Goal: Task Accomplishment & Management: Use online tool/utility

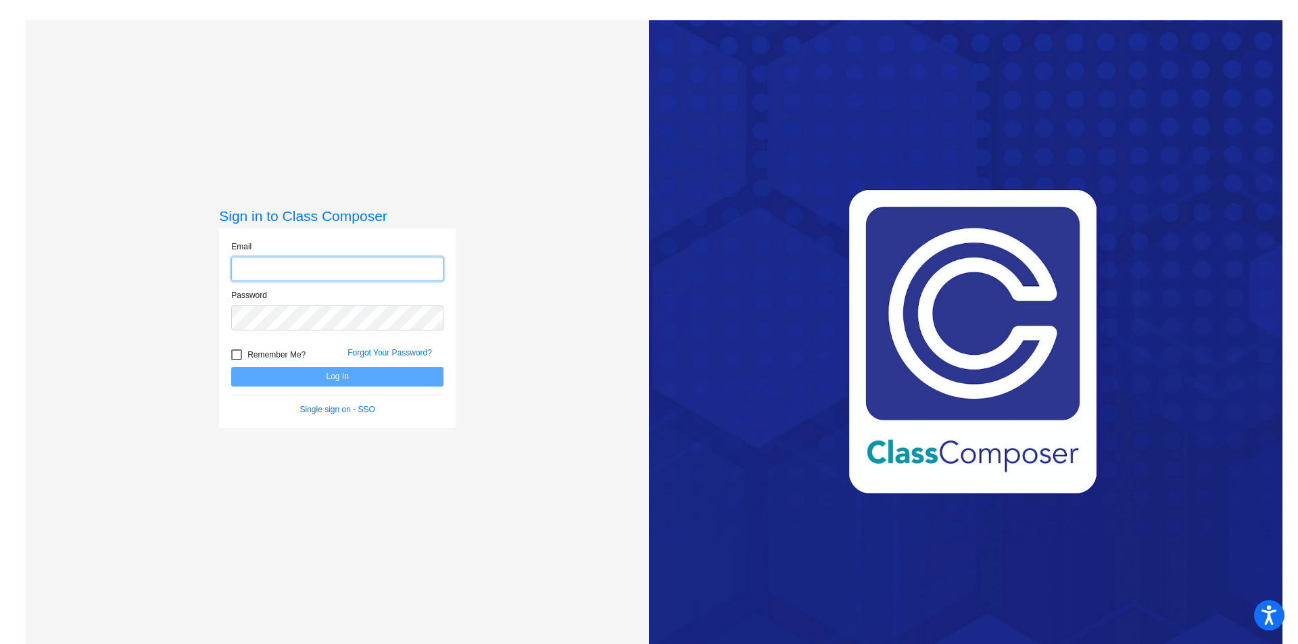
type input "[PERSON_NAME][EMAIL_ADDRESS][PERSON_NAME][DOMAIN_NAME]"
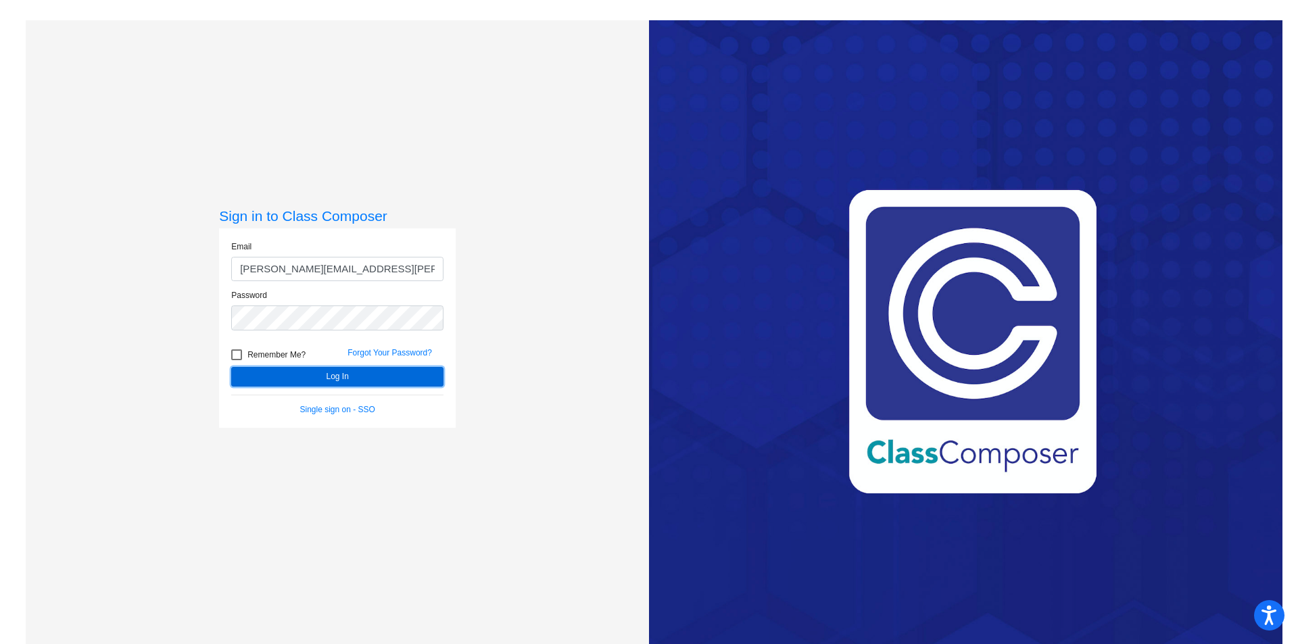
click at [353, 379] on button "Log In" at bounding box center [337, 377] width 212 height 20
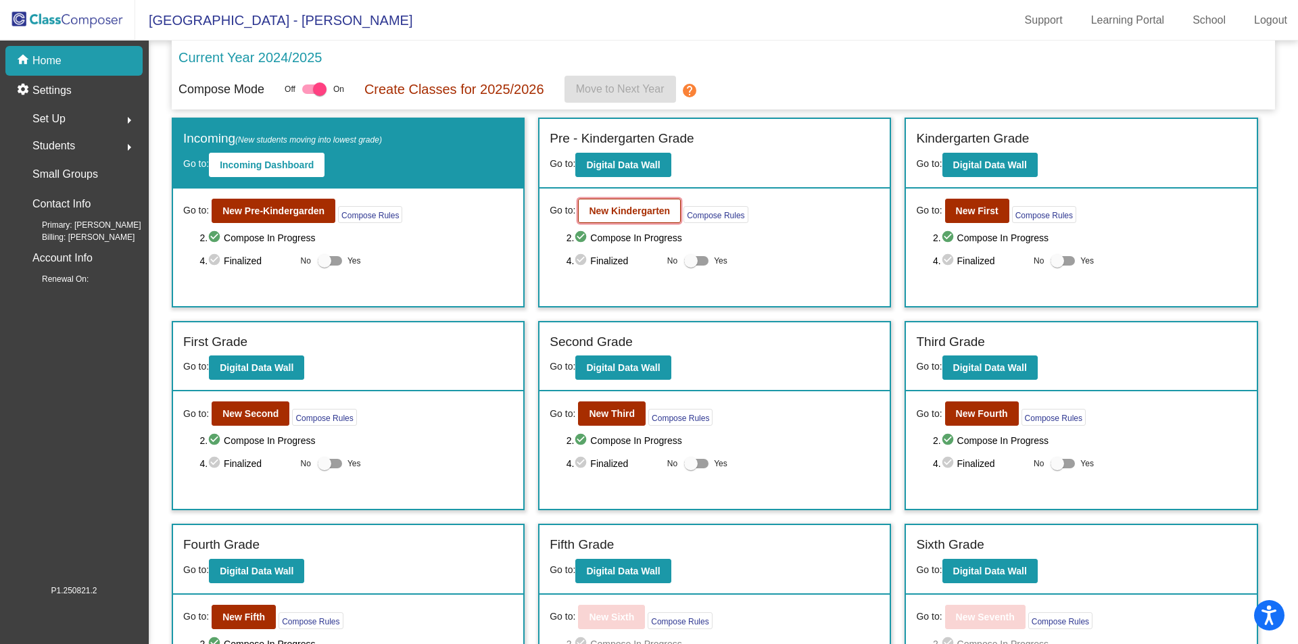
click at [641, 216] on button "New Kindergarten" at bounding box center [629, 211] width 103 height 24
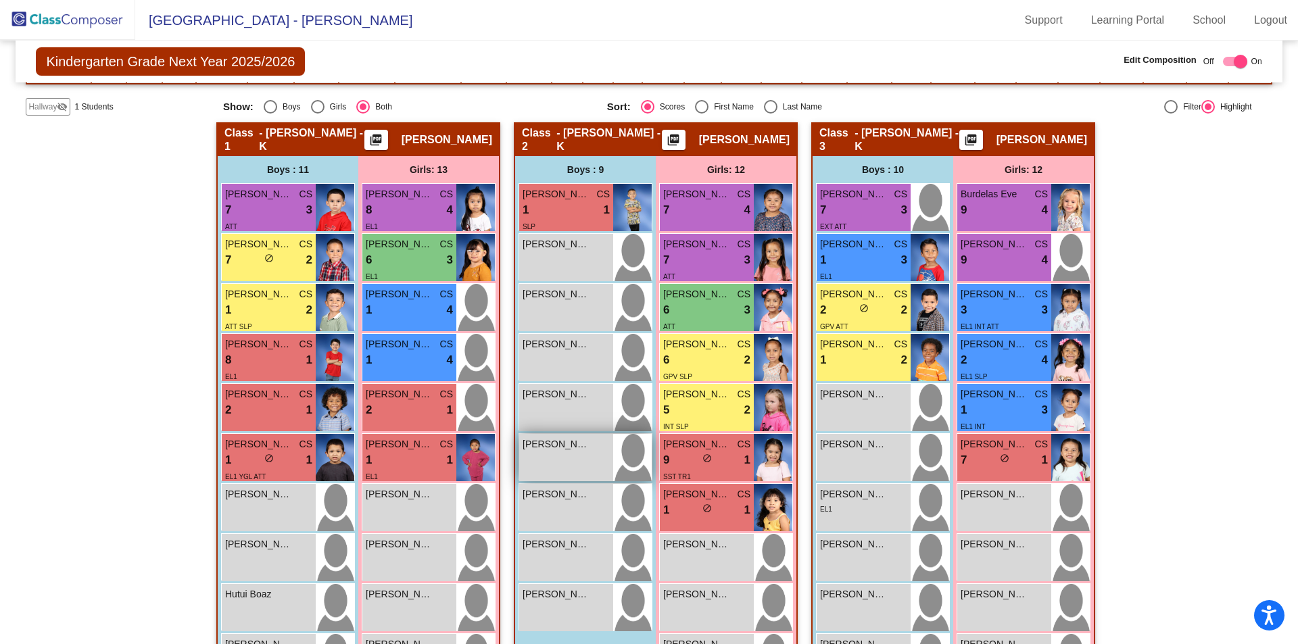
scroll to position [270, 0]
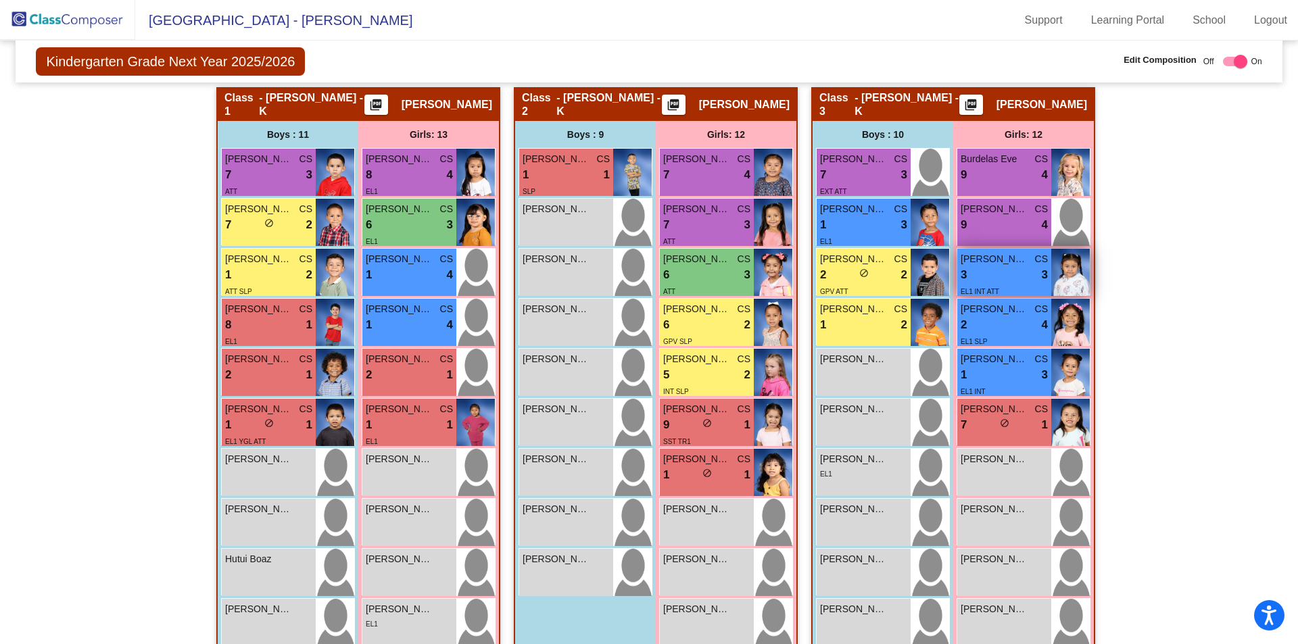
click at [996, 268] on div "3 lock do_not_disturb_alt 3" at bounding box center [1004, 275] width 87 height 18
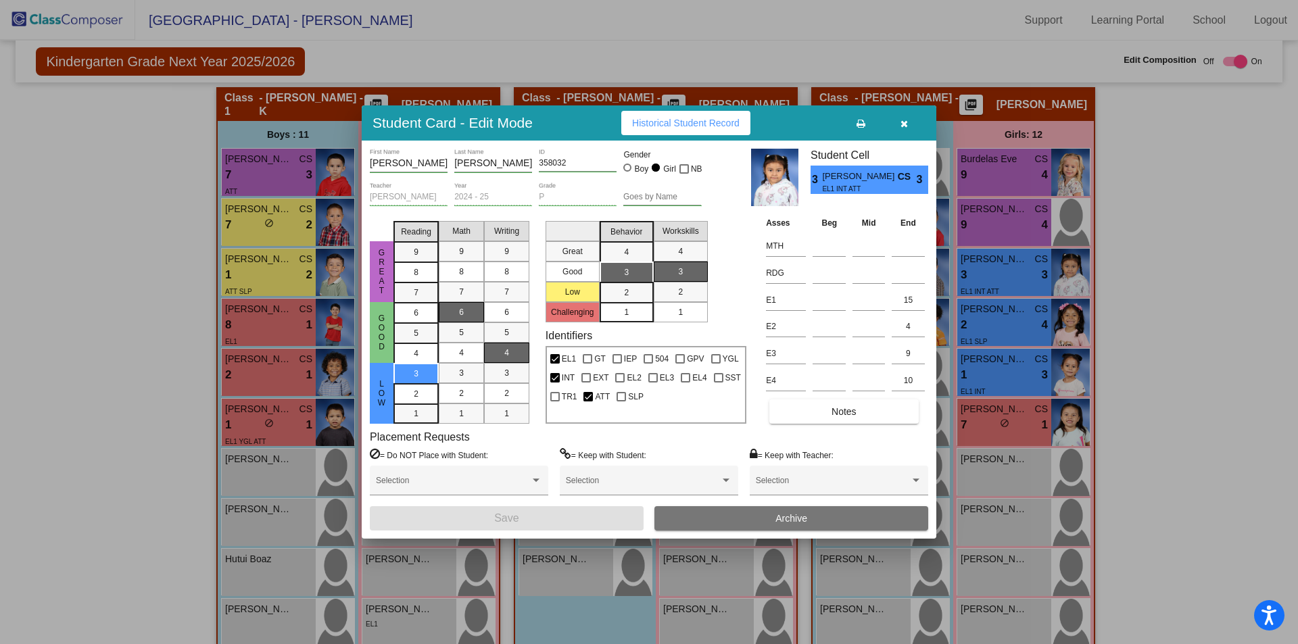
click at [799, 514] on span "Archive" at bounding box center [791, 518] width 32 height 11
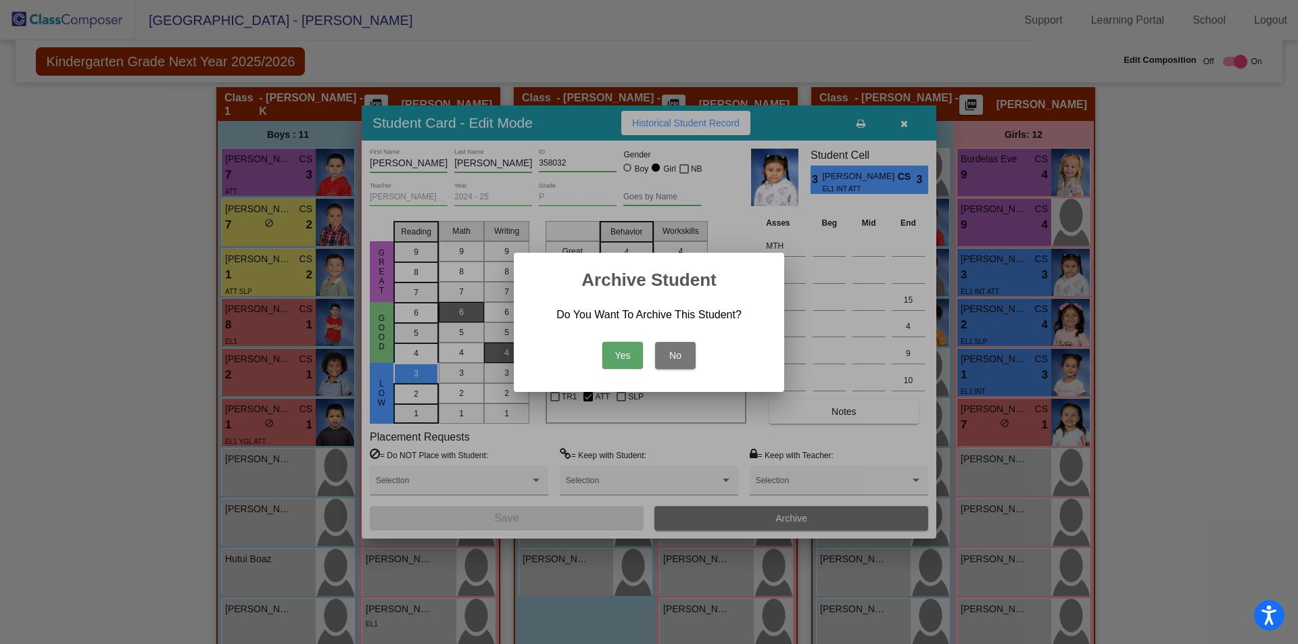
click at [619, 353] on button "Yes" at bounding box center [622, 355] width 41 height 27
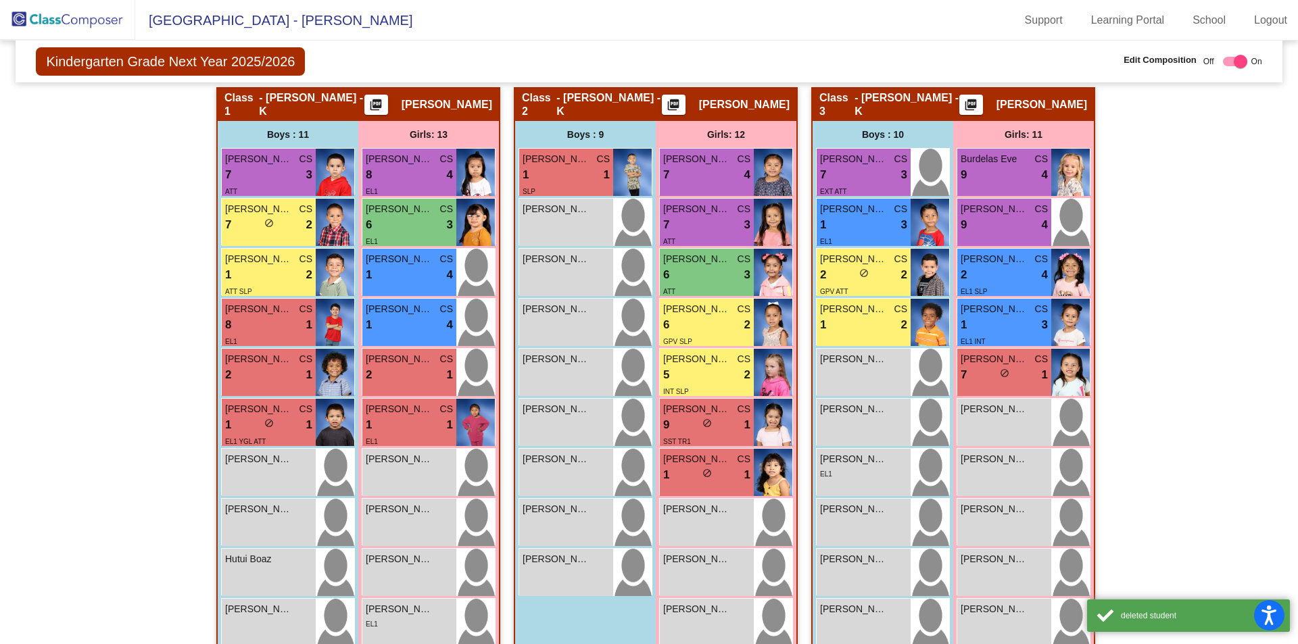
click at [64, 18] on img at bounding box center [67, 20] width 135 height 40
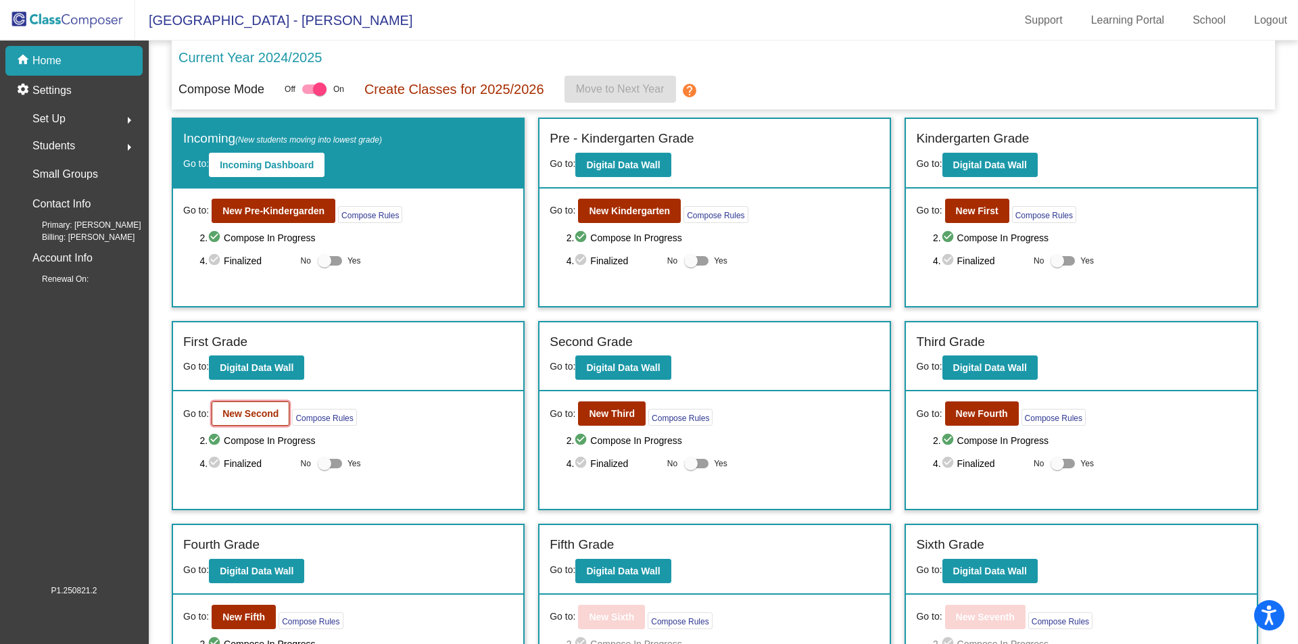
click at [268, 410] on b "New Second" at bounding box center [250, 413] width 56 height 11
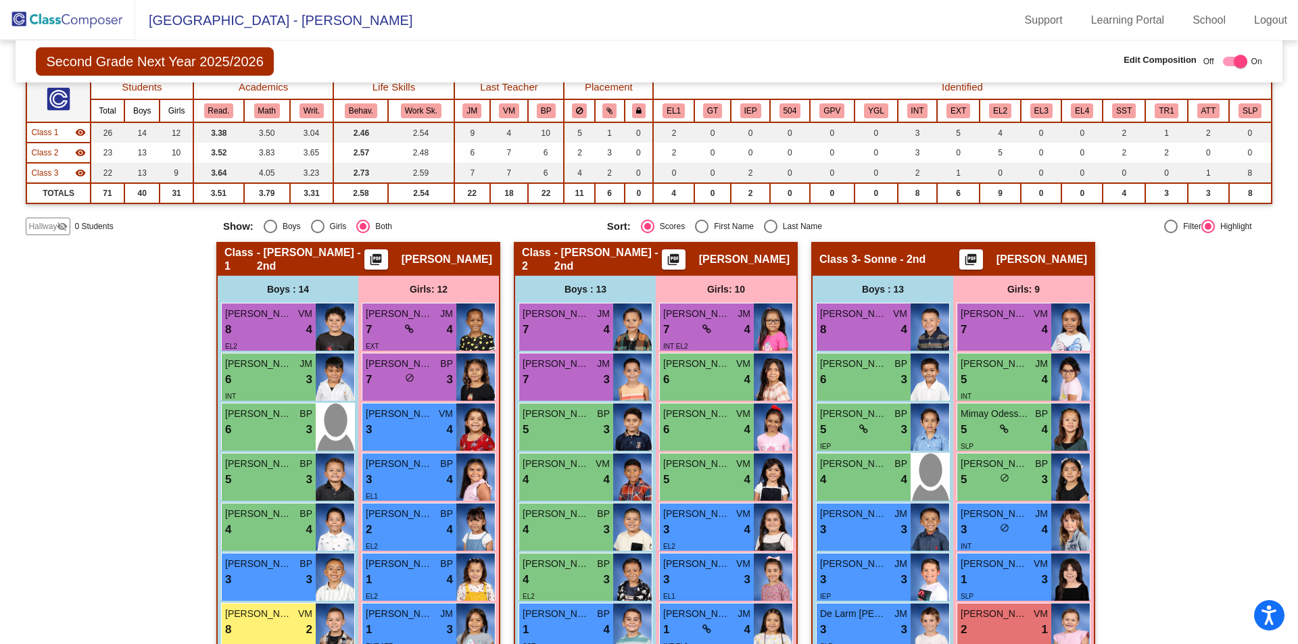
scroll to position [135, 0]
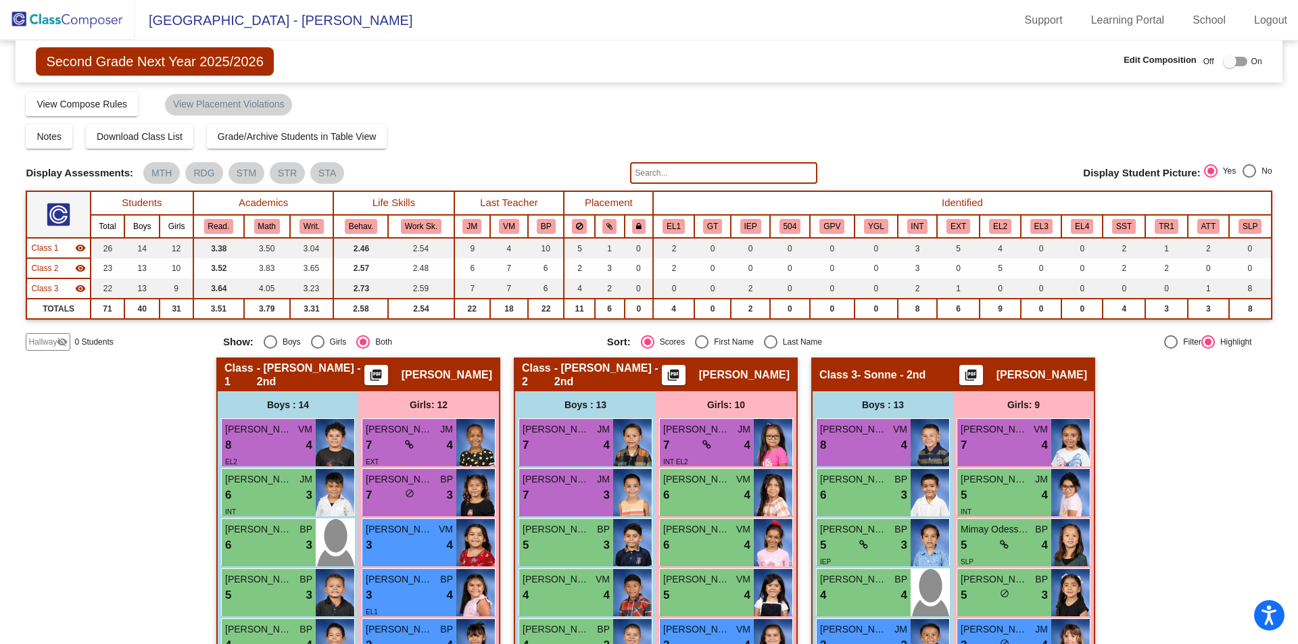
click at [88, 32] on img at bounding box center [67, 20] width 135 height 40
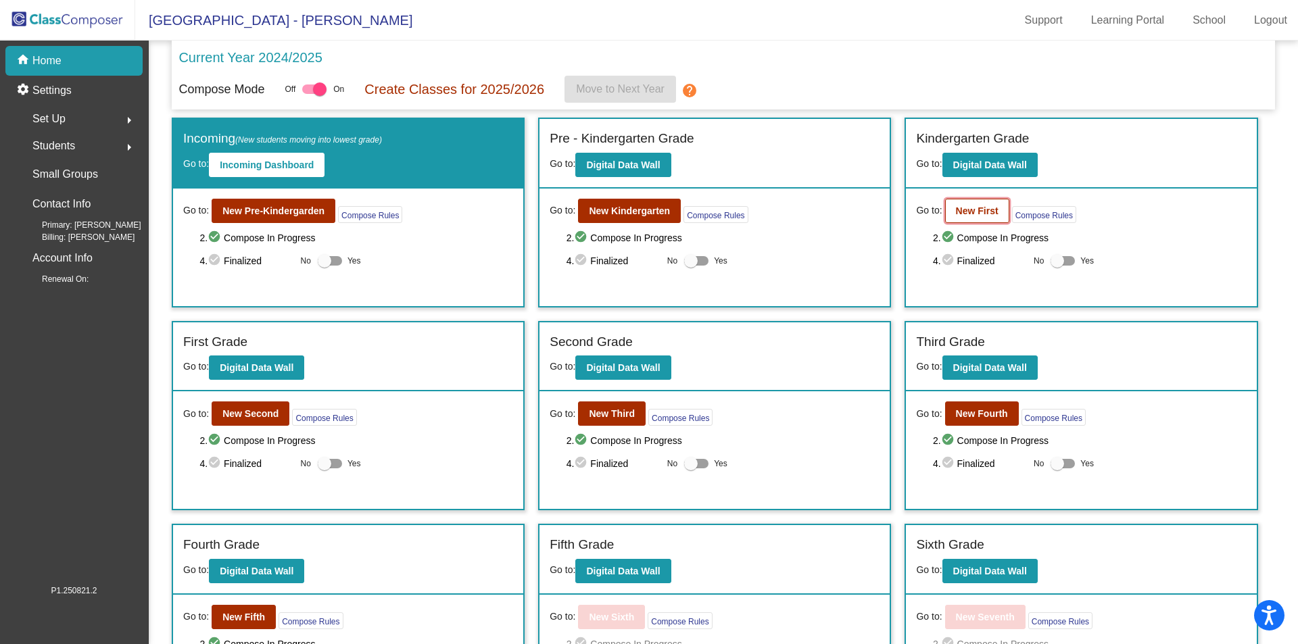
click at [959, 213] on b "New First" at bounding box center [977, 210] width 43 height 11
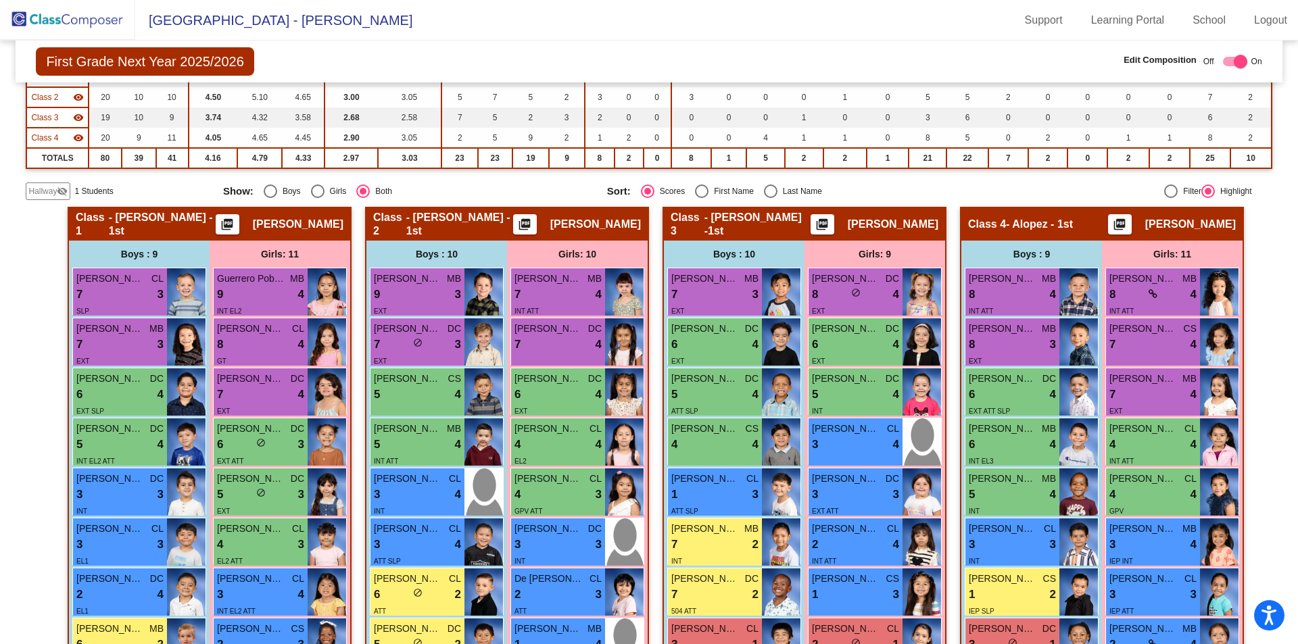
scroll to position [203, 0]
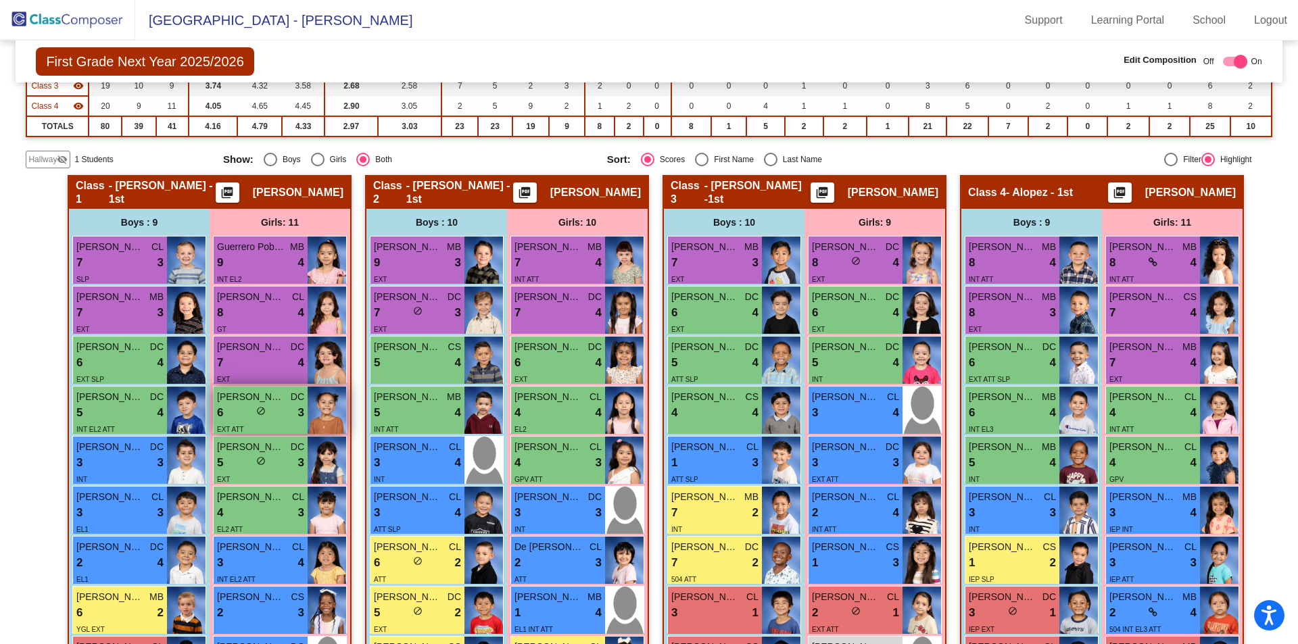
click at [295, 422] on div "EXT ATT" at bounding box center [260, 429] width 87 height 14
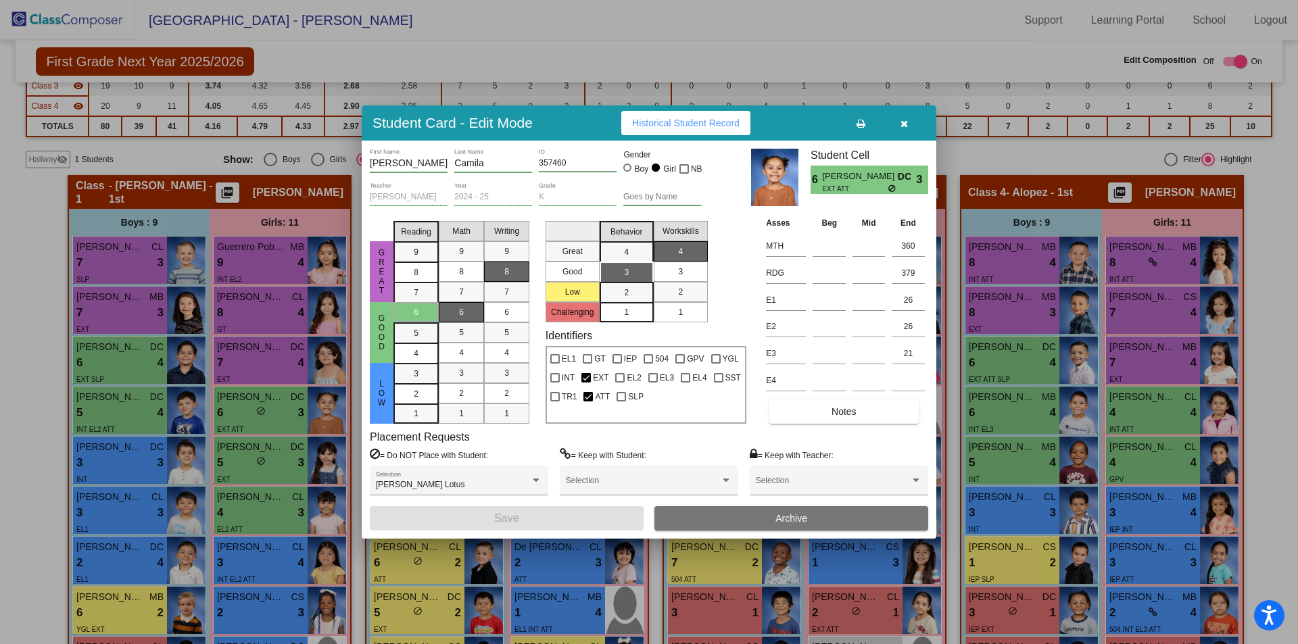
click at [777, 516] on span "Archive" at bounding box center [791, 518] width 32 height 11
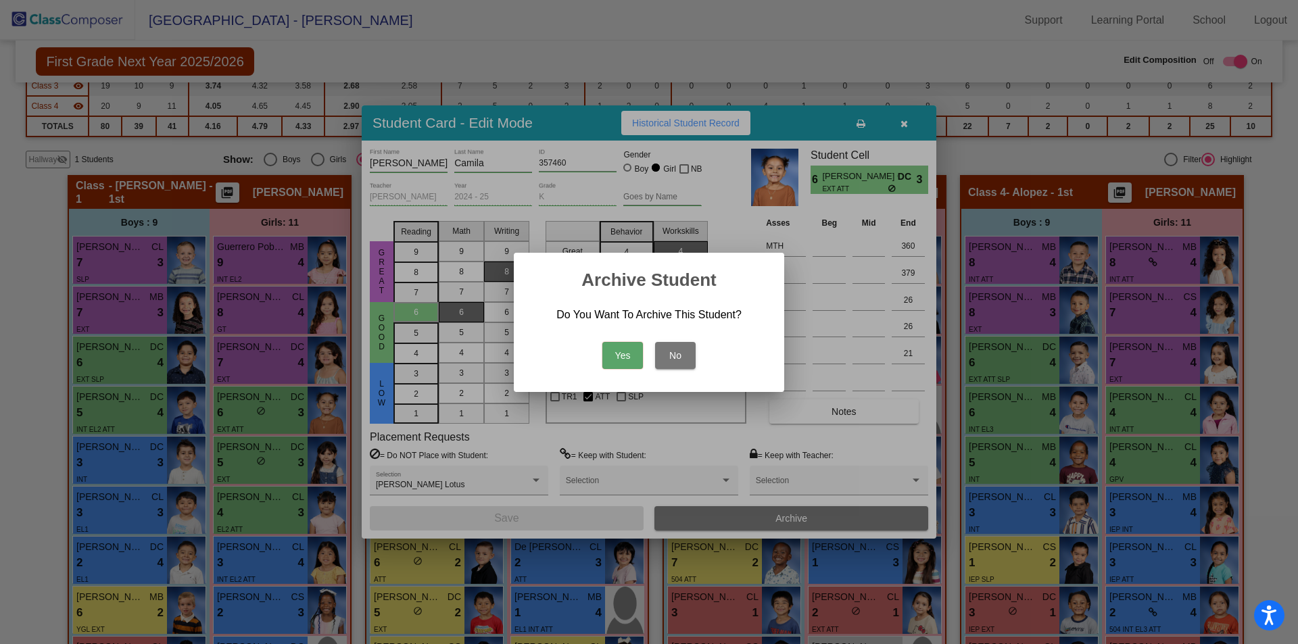
click at [625, 362] on button "Yes" at bounding box center [622, 355] width 41 height 27
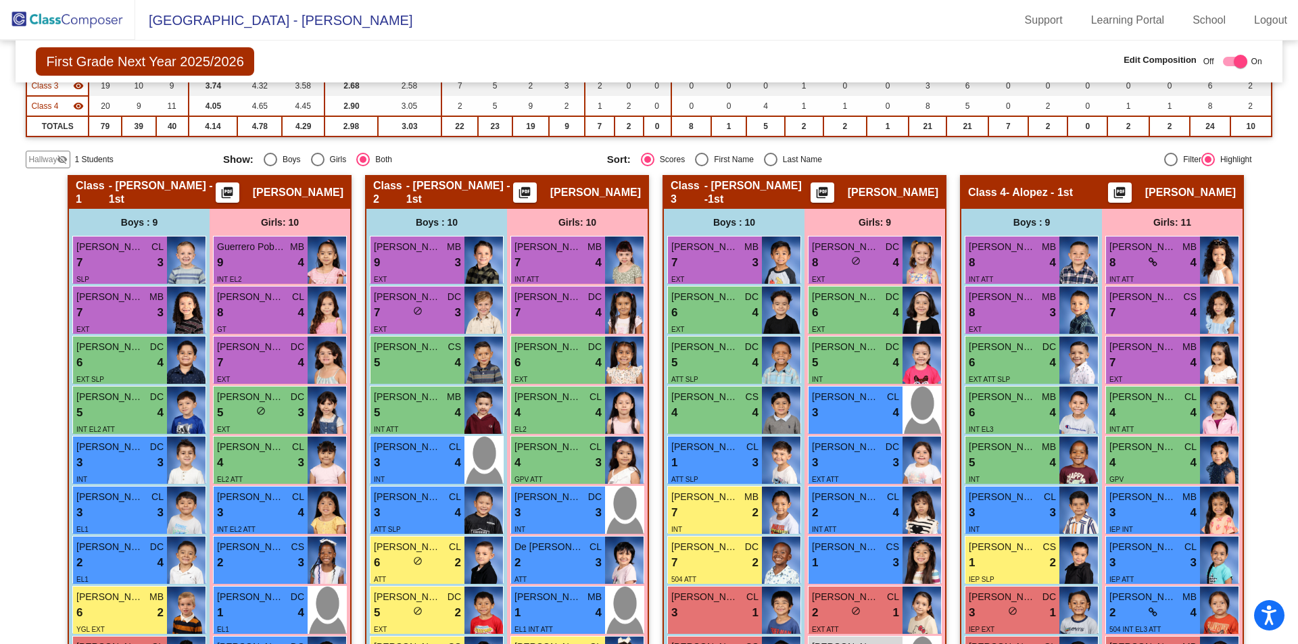
scroll to position [0, 0]
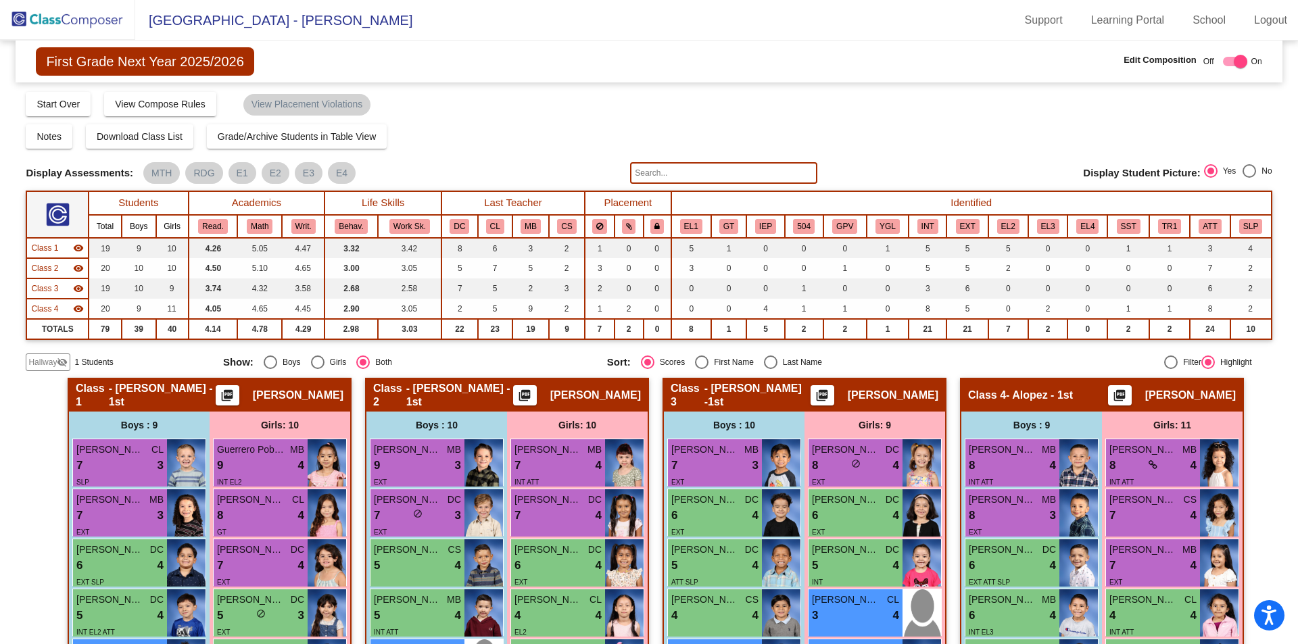
click at [103, 22] on img at bounding box center [67, 20] width 135 height 40
